Goal: Task Accomplishment & Management: Use online tool/utility

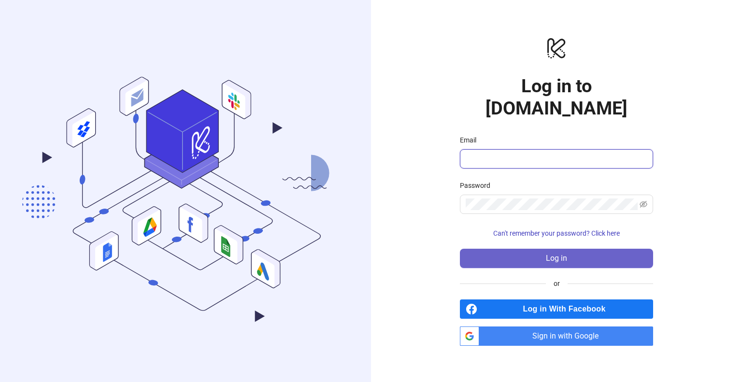
type input "**********"
click at [522, 250] on button "Log in" at bounding box center [556, 258] width 193 height 19
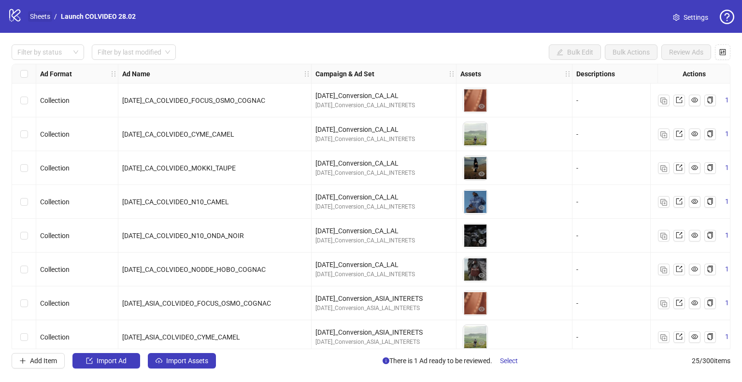
click at [36, 17] on link "Sheets" at bounding box center [40, 16] width 24 height 11
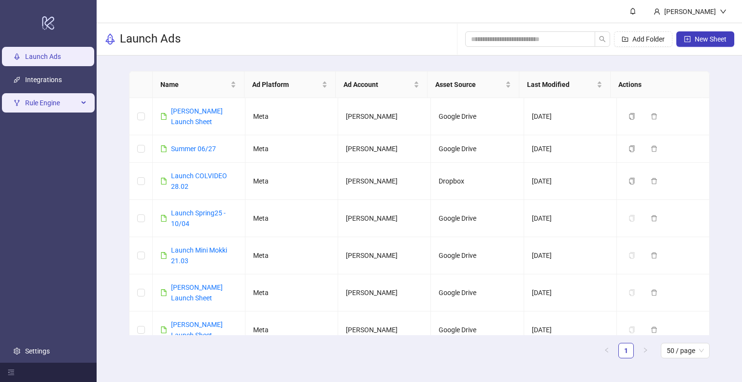
click at [52, 102] on span "Rule Engine" at bounding box center [51, 102] width 53 height 19
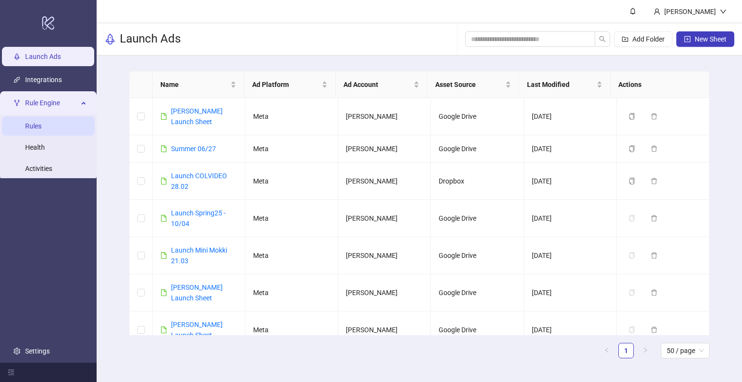
click at [35, 129] on link "Rules" at bounding box center [33, 126] width 16 height 8
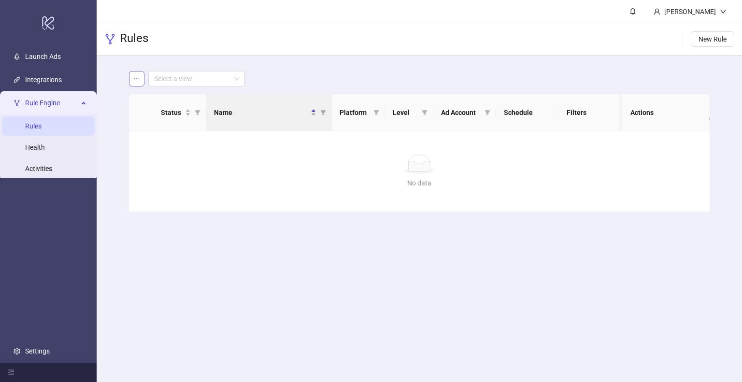
click at [131, 80] on button "button" at bounding box center [136, 78] width 15 height 15
click at [694, 32] on span "Logout" at bounding box center [703, 34] width 46 height 11
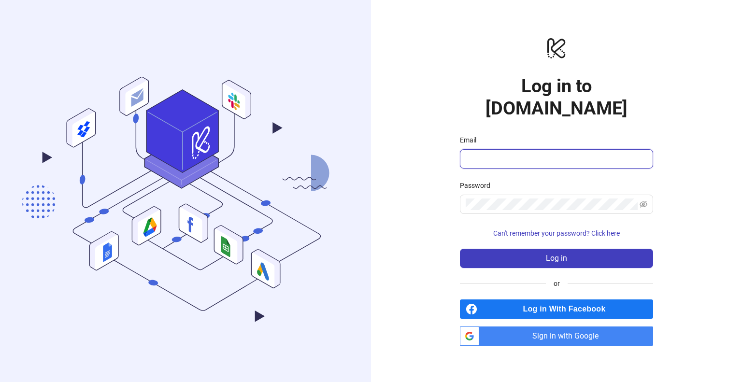
type input "**********"
click at [526, 201] on span at bounding box center [556, 204] width 193 height 19
click at [507, 153] on input "**********" at bounding box center [552, 159] width 173 height 12
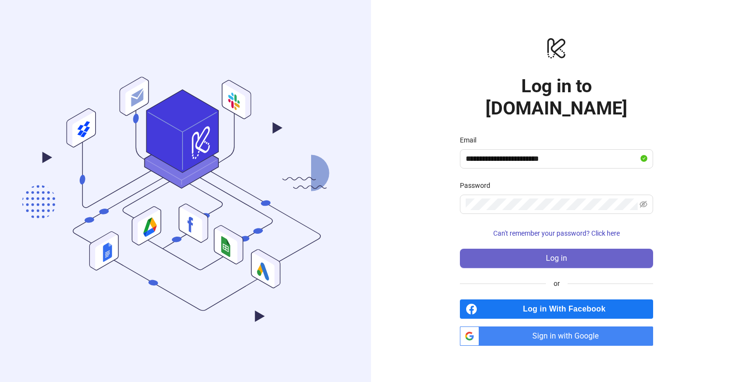
click at [577, 249] on button "Log in" at bounding box center [556, 258] width 193 height 19
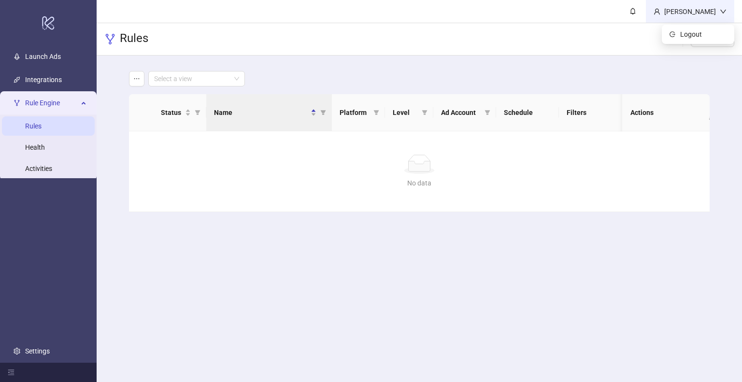
click at [718, 9] on div "Ines" at bounding box center [690, 11] width 59 height 11
click at [684, 28] on li "Logout" at bounding box center [698, 34] width 69 height 15
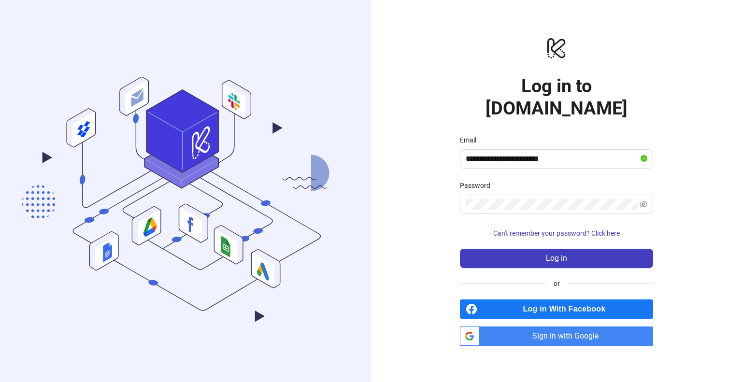
click at [584, 327] on span "Sign in with Google" at bounding box center [568, 336] width 170 height 19
type input "**********"
click at [561, 327] on span "Sign in with Google" at bounding box center [568, 336] width 170 height 19
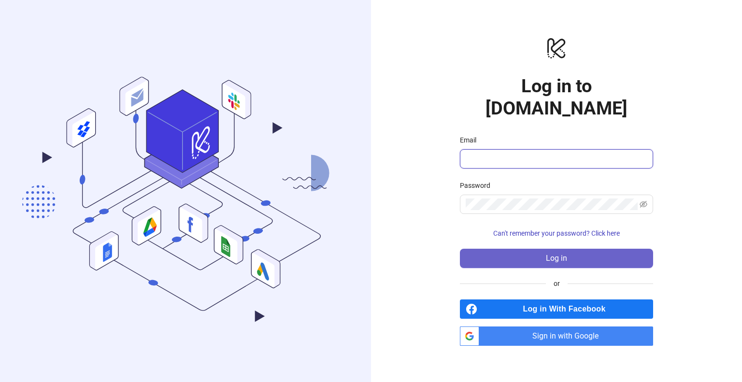
type input "**********"
click at [552, 254] on span "Log in" at bounding box center [556, 258] width 21 height 9
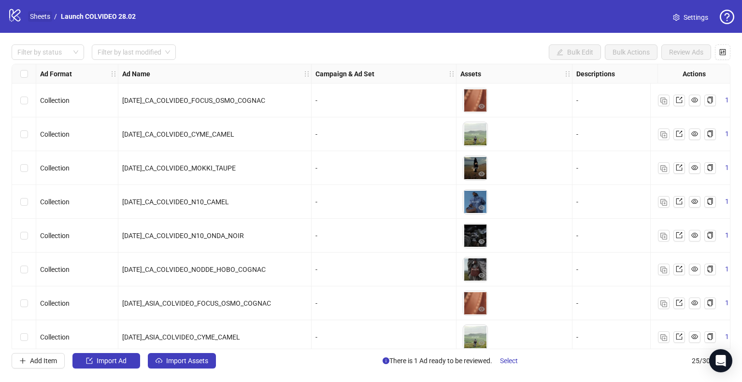
click at [32, 16] on link "Sheets" at bounding box center [40, 16] width 24 height 11
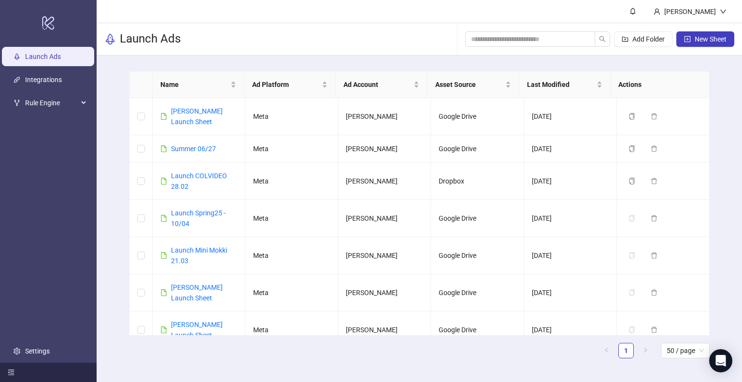
click at [9, 371] on icon "menu-fold" at bounding box center [11, 372] width 7 height 7
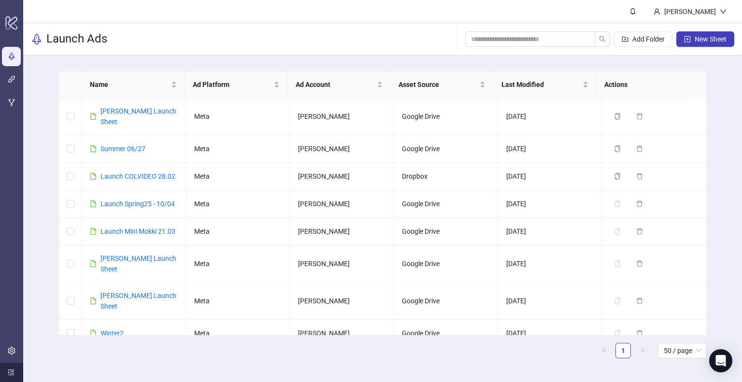
click at [5, 376] on div at bounding box center [11, 372] width 23 height 19
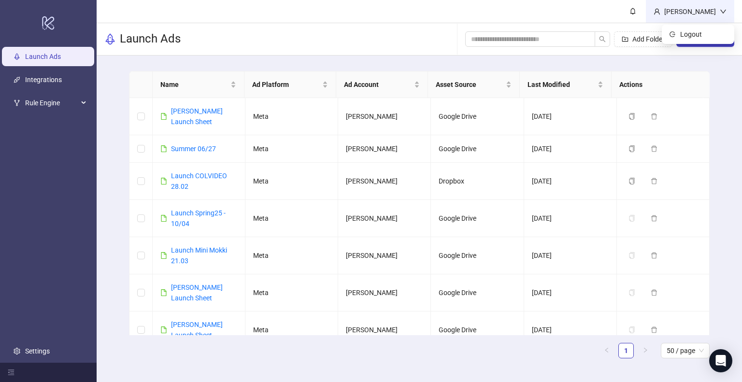
click at [719, 9] on div "Ines" at bounding box center [690, 11] width 59 height 11
click at [661, 13] on icon "user" at bounding box center [657, 11] width 7 height 7
drag, startPoint x: 740, startPoint y: 135, endPoint x: 733, endPoint y: 134, distance: 6.8
click at [733, 134] on div "Name Ad Platform Ad Account Asset Source Last Modified Actions Antoine Mothay L…" at bounding box center [420, 219] width 646 height 326
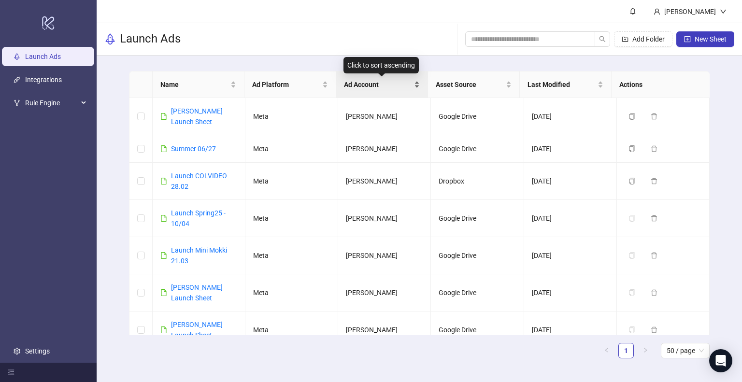
click at [414, 85] on div "Ad Account" at bounding box center [382, 84] width 76 height 11
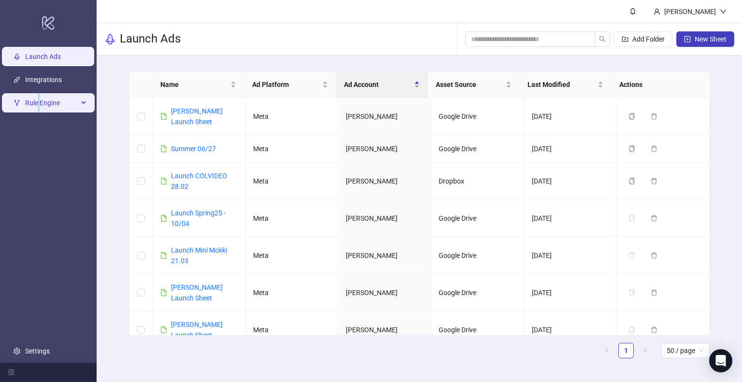
click at [39, 96] on span "Rule Engine" at bounding box center [51, 102] width 53 height 19
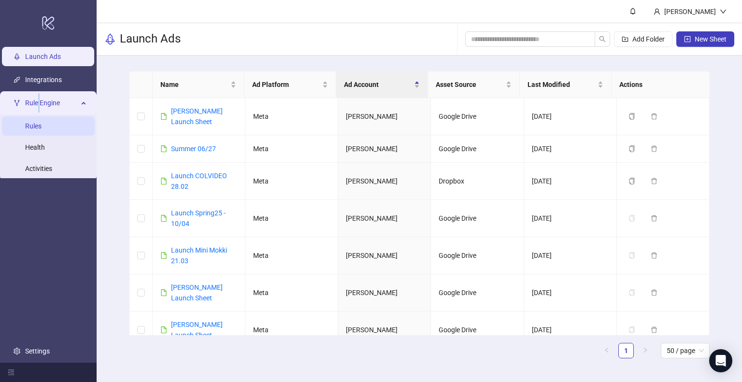
click at [42, 127] on link "Rules" at bounding box center [33, 126] width 16 height 8
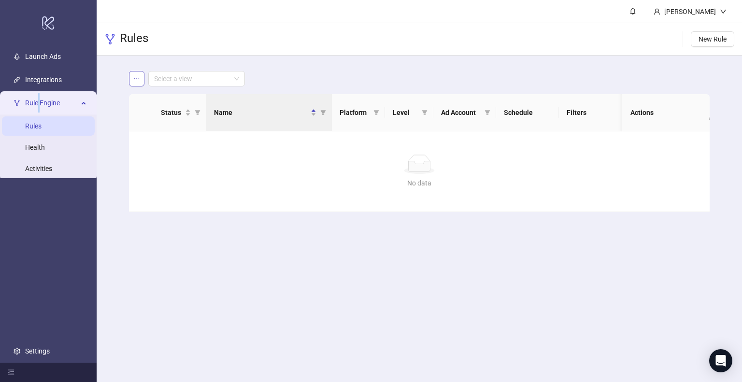
click at [134, 79] on icon "ellipsis" at bounding box center [136, 78] width 7 height 7
click at [299, 196] on div "No data No data" at bounding box center [419, 171] width 580 height 80
click at [705, 39] on span "New Rule" at bounding box center [713, 39] width 28 height 8
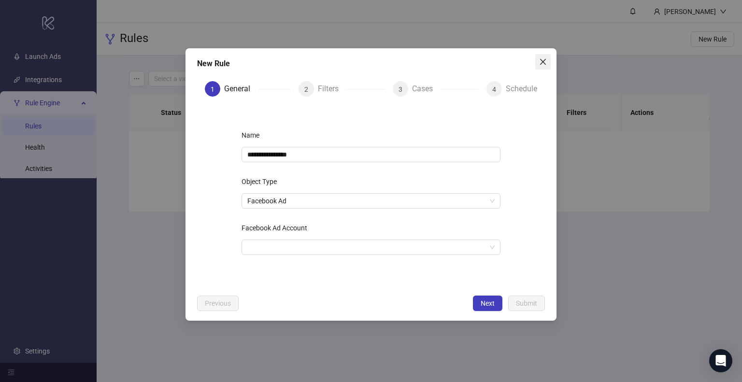
click at [548, 60] on span "Close" at bounding box center [542, 62] width 15 height 8
